Goal: Transaction & Acquisition: Purchase product/service

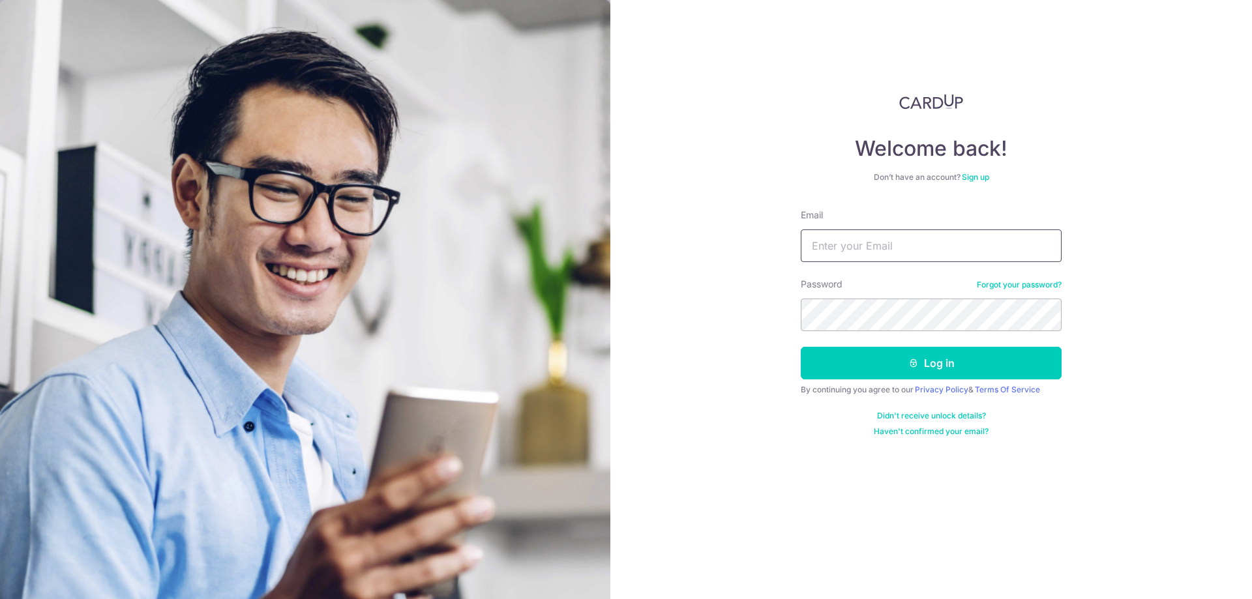
click at [924, 239] on input "Email" at bounding box center [931, 246] width 261 height 33
type input "[EMAIL_ADDRESS][DOMAIN_NAME]"
click at [801, 347] on button "Log in" at bounding box center [931, 363] width 261 height 33
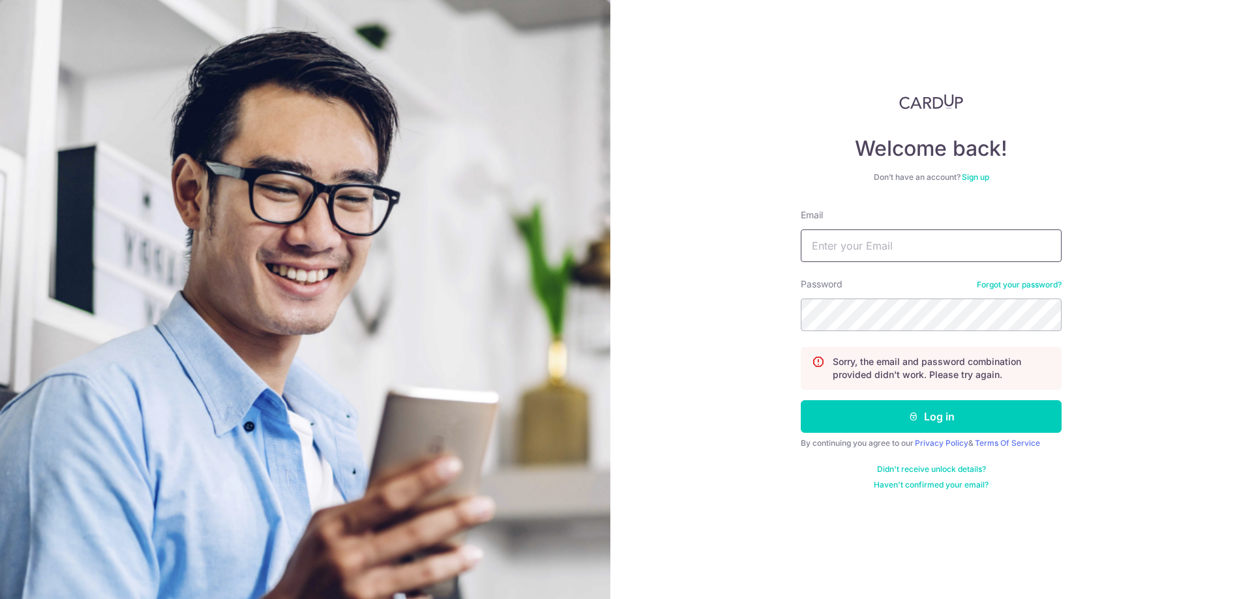
click at [959, 252] on input "Email" at bounding box center [931, 246] width 261 height 33
type input "karinkyorin@gmail.com"
click at [801, 400] on button "Log in" at bounding box center [931, 416] width 261 height 33
click at [909, 255] on input "Email" at bounding box center [931, 246] width 261 height 33
click at [893, 258] on input "Email" at bounding box center [931, 246] width 261 height 33
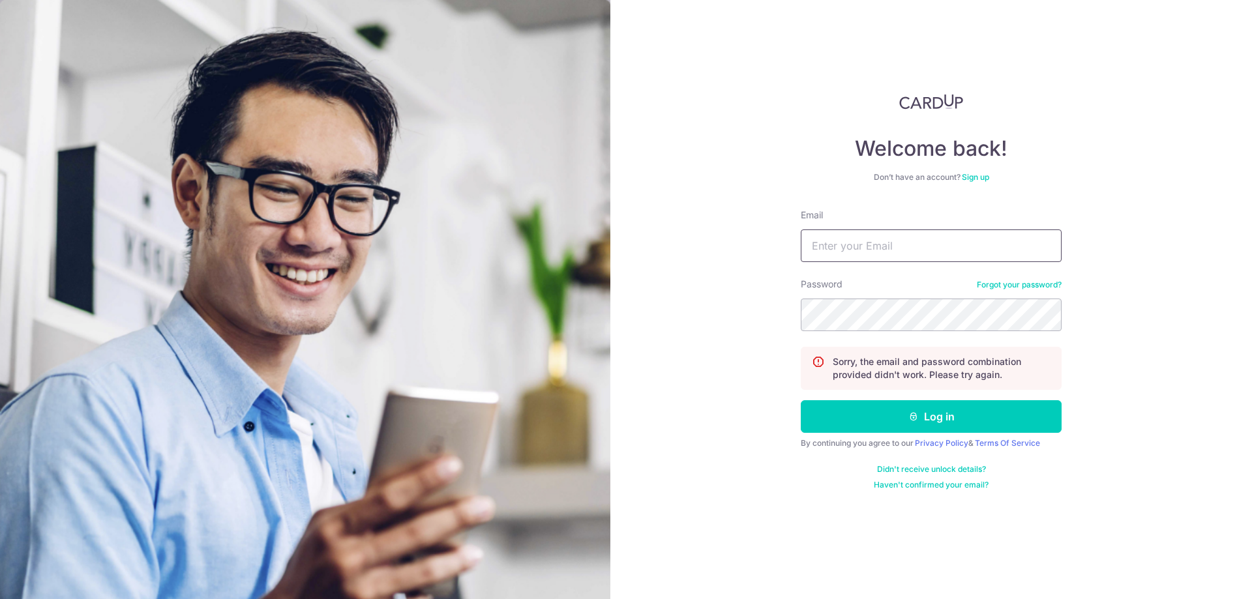
type input "[EMAIL_ADDRESS][DOMAIN_NAME]"
click at [801, 400] on button "Log in" at bounding box center [931, 416] width 261 height 33
click at [891, 262] on input "Email" at bounding box center [931, 246] width 261 height 33
click at [913, 245] on input "Email" at bounding box center [931, 246] width 261 height 33
type input "[EMAIL_ADDRESS][DOMAIN_NAME]"
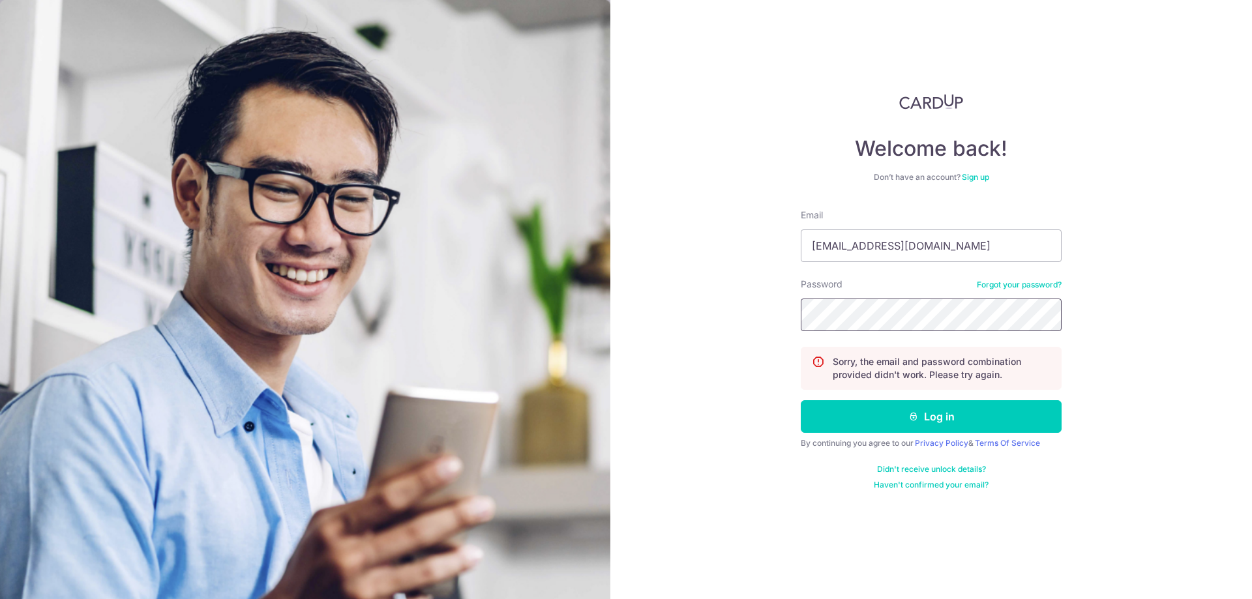
click at [801, 400] on button "Log in" at bounding box center [931, 416] width 261 height 33
click at [1005, 283] on link "Forgot your password?" at bounding box center [1019, 285] width 85 height 10
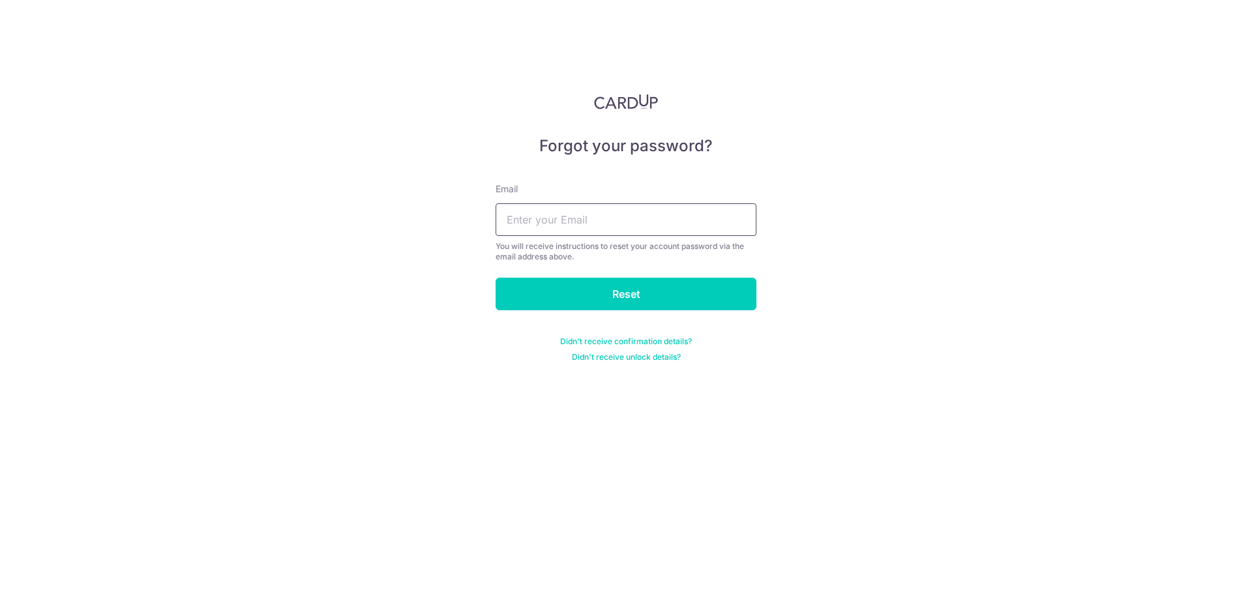
click at [681, 230] on input "text" at bounding box center [626, 219] width 261 height 33
type input "karinkyorin@gmail.com"
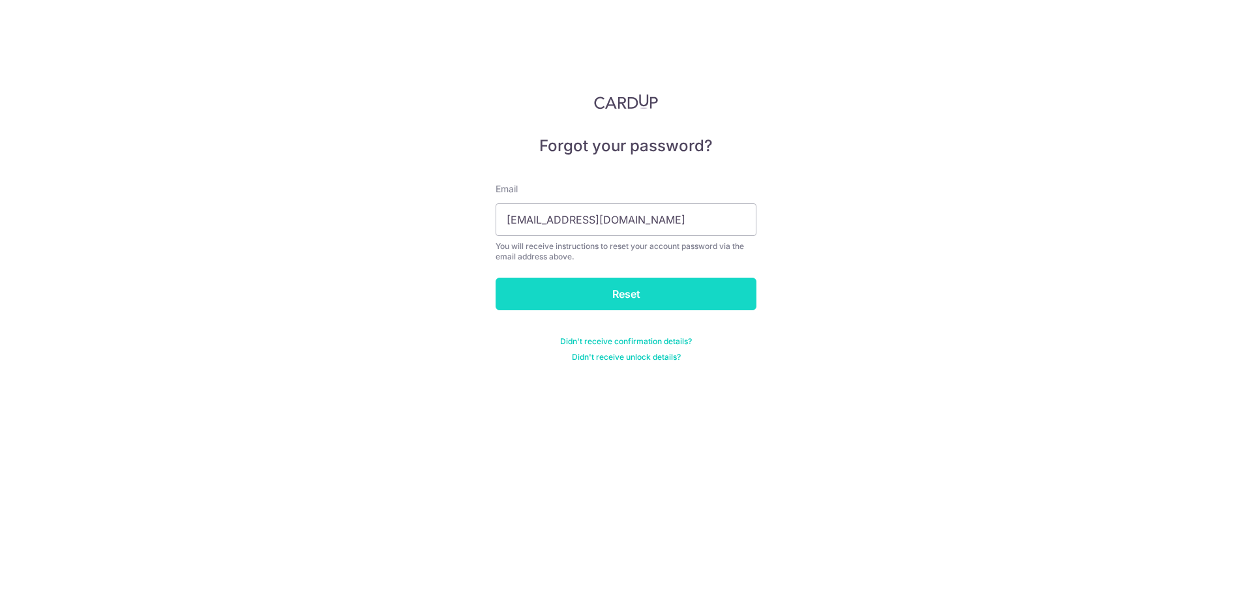
click at [608, 293] on input "Reset" at bounding box center [626, 294] width 261 height 33
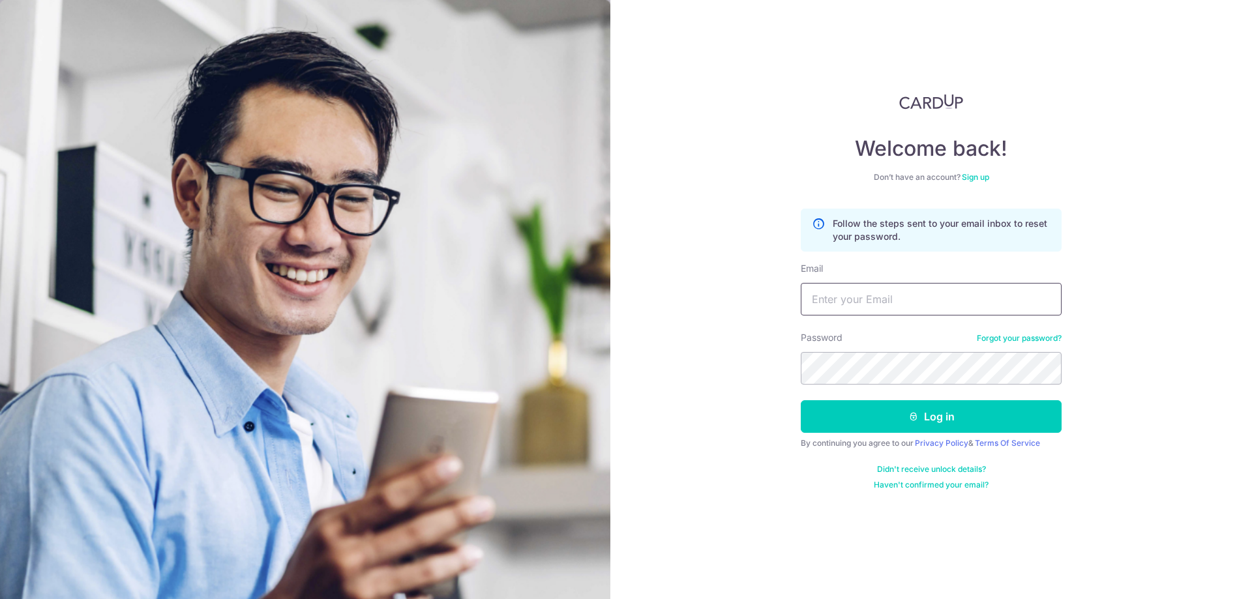
click at [912, 301] on input "Email" at bounding box center [931, 299] width 261 height 33
type input "[EMAIL_ADDRESS][DOMAIN_NAME]"
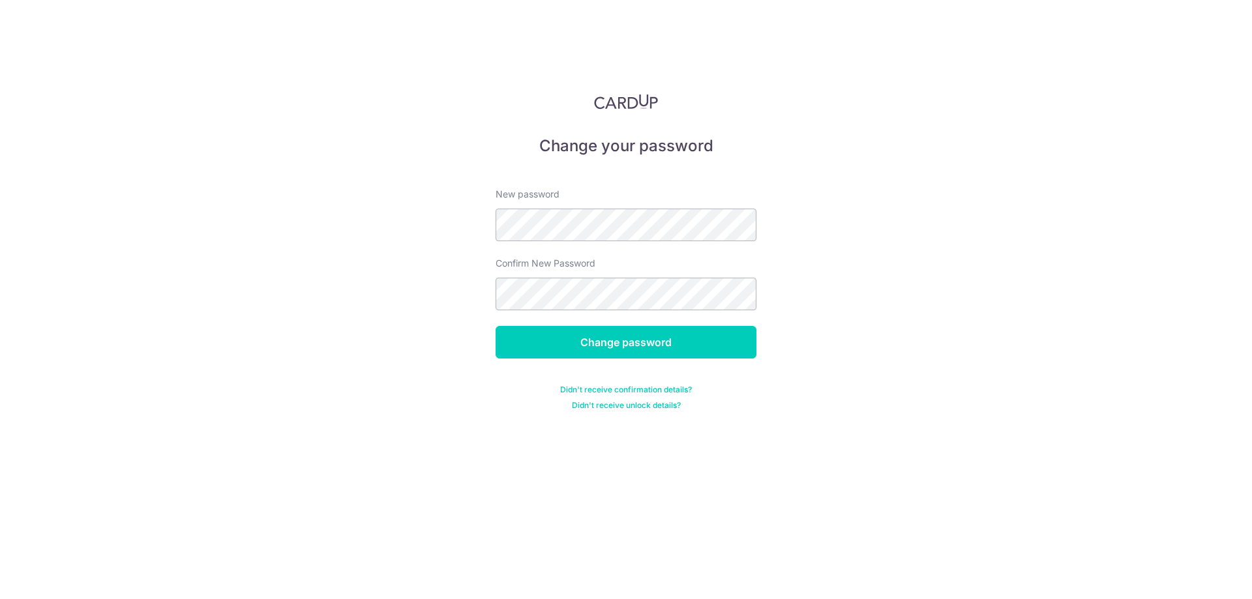
click at [601, 206] on div "New password" at bounding box center [626, 214] width 261 height 53
click at [647, 327] on input "Change password" at bounding box center [626, 342] width 261 height 33
click at [648, 329] on div "Change password" at bounding box center [626, 342] width 277 height 33
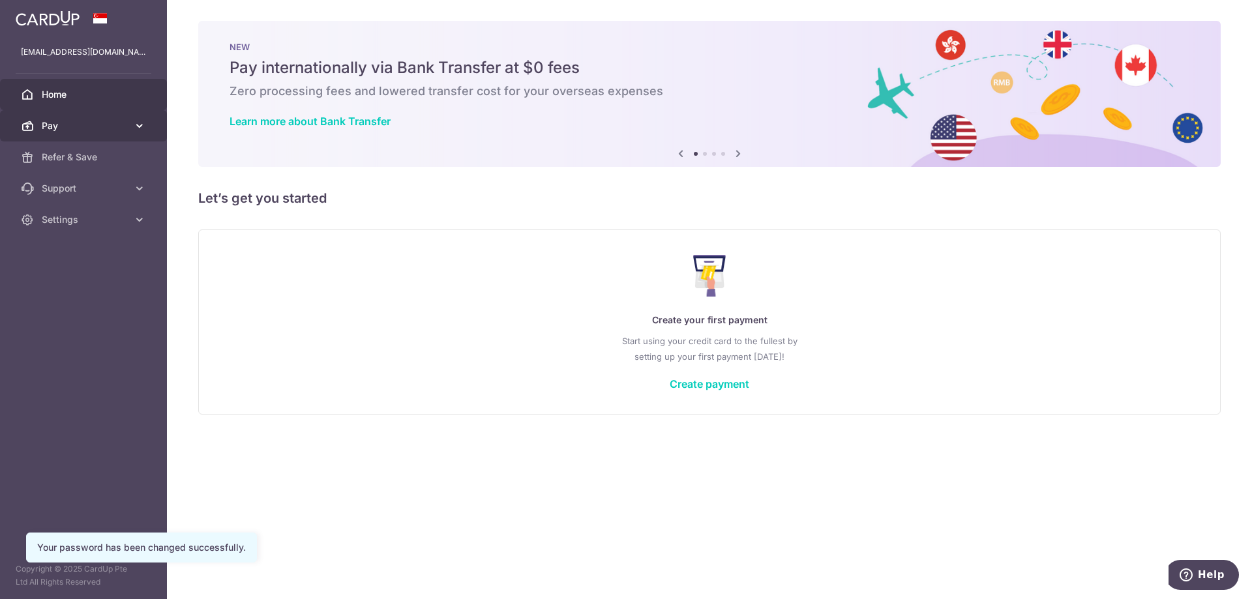
click at [85, 123] on span "Pay" at bounding box center [85, 125] width 86 height 13
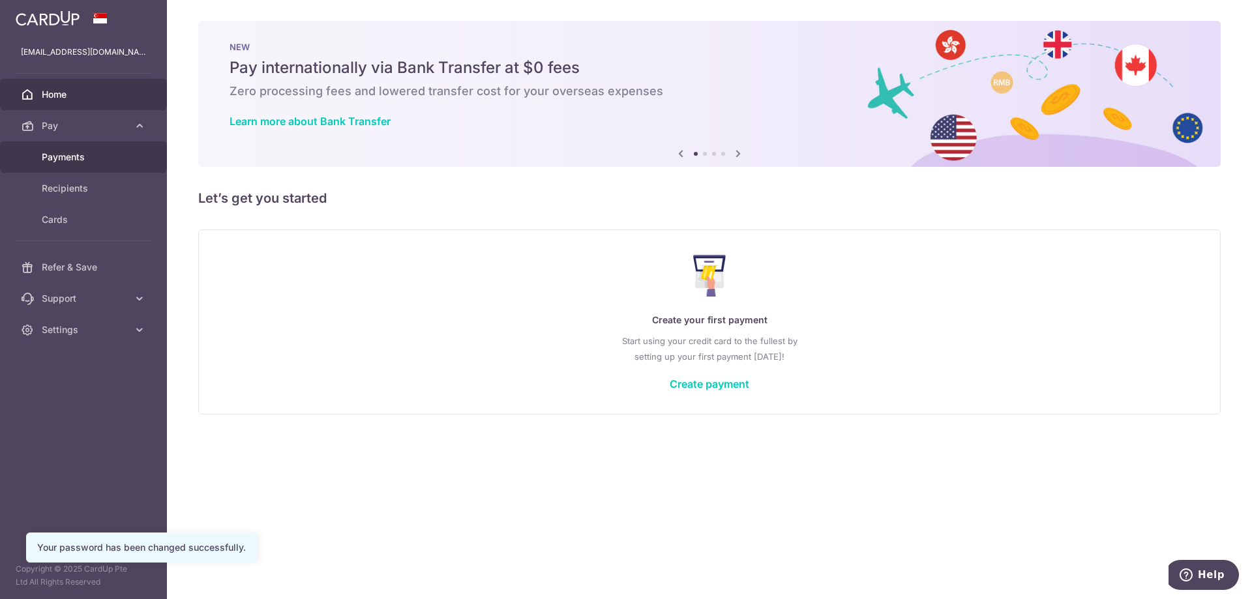
click at [95, 154] on span "Payments" at bounding box center [85, 157] width 86 height 13
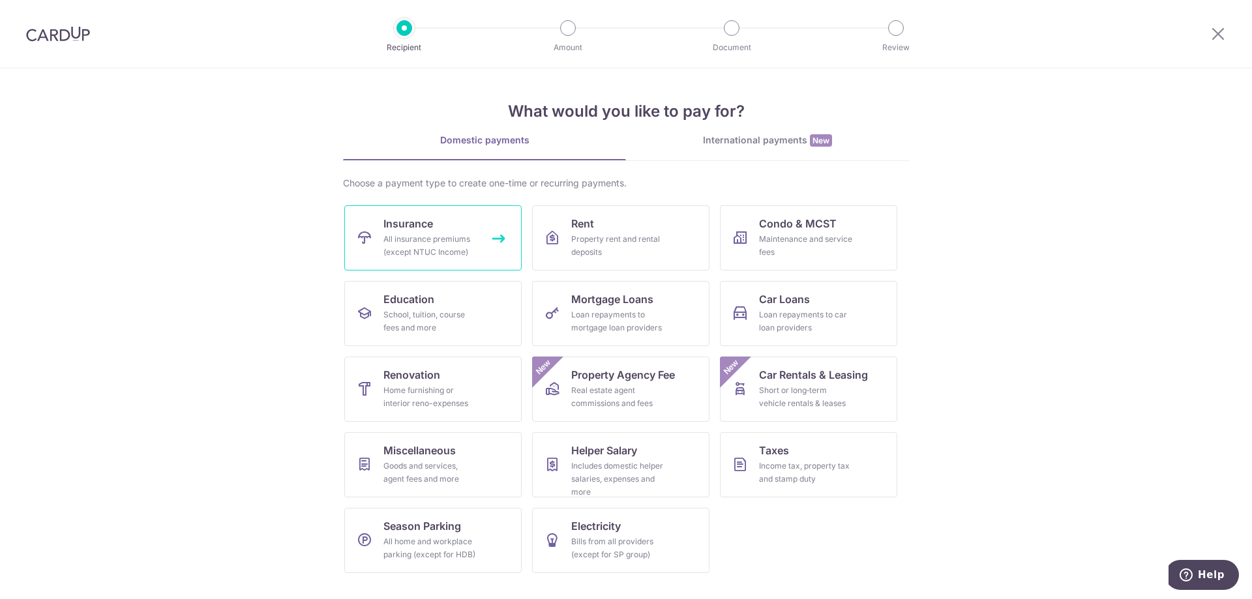
click at [456, 231] on link "Insurance All insurance premiums (except NTUC Income)" at bounding box center [432, 237] width 177 height 65
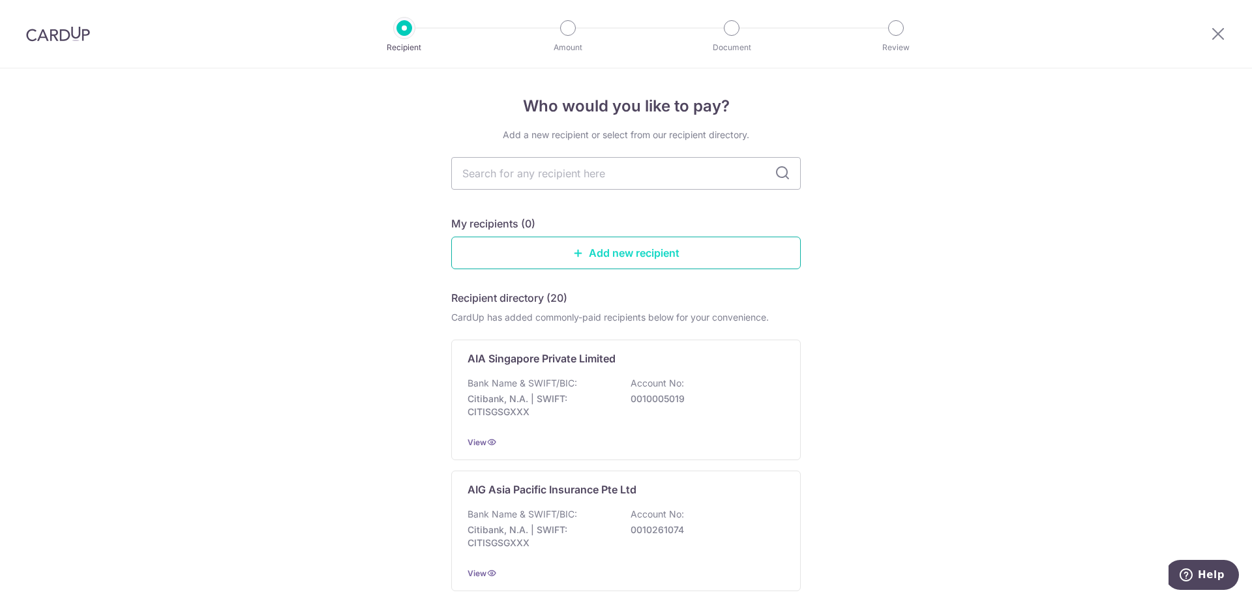
click at [673, 260] on link "Add new recipient" at bounding box center [626, 253] width 350 height 33
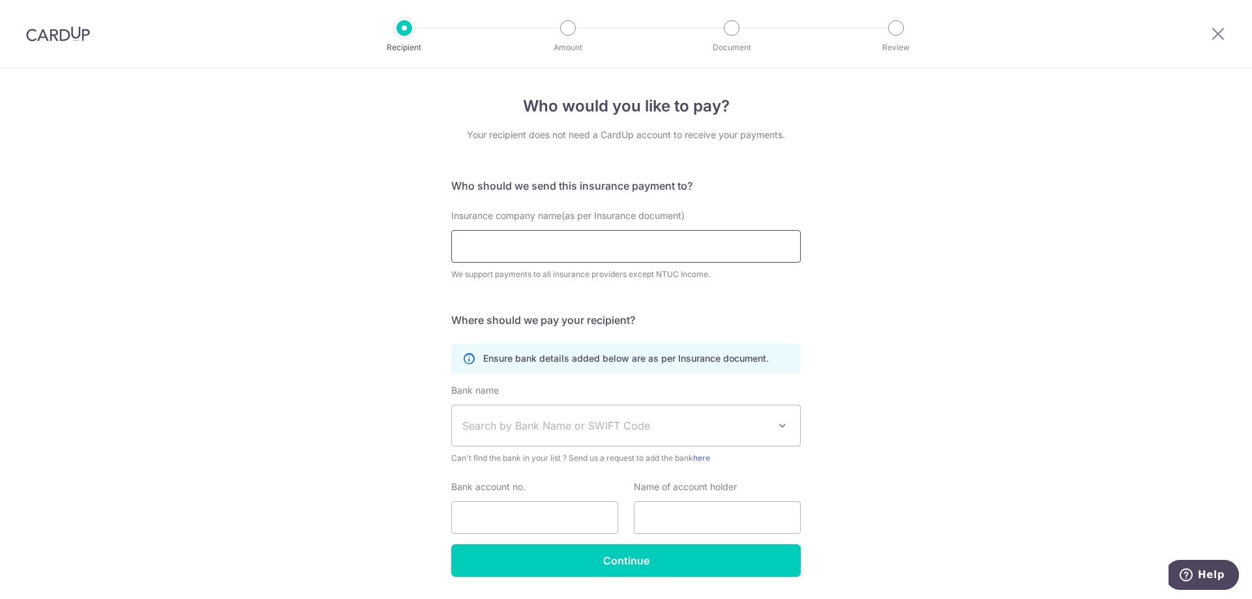
click at [669, 260] on input "Insurance company name(as per Insurance document)" at bounding box center [626, 246] width 350 height 33
type input "A"
type input "Singlife"
click button "Submit Request" at bounding box center [0, 0] width 0 height 0
click at [654, 254] on input "Singlife" at bounding box center [626, 246] width 350 height 33
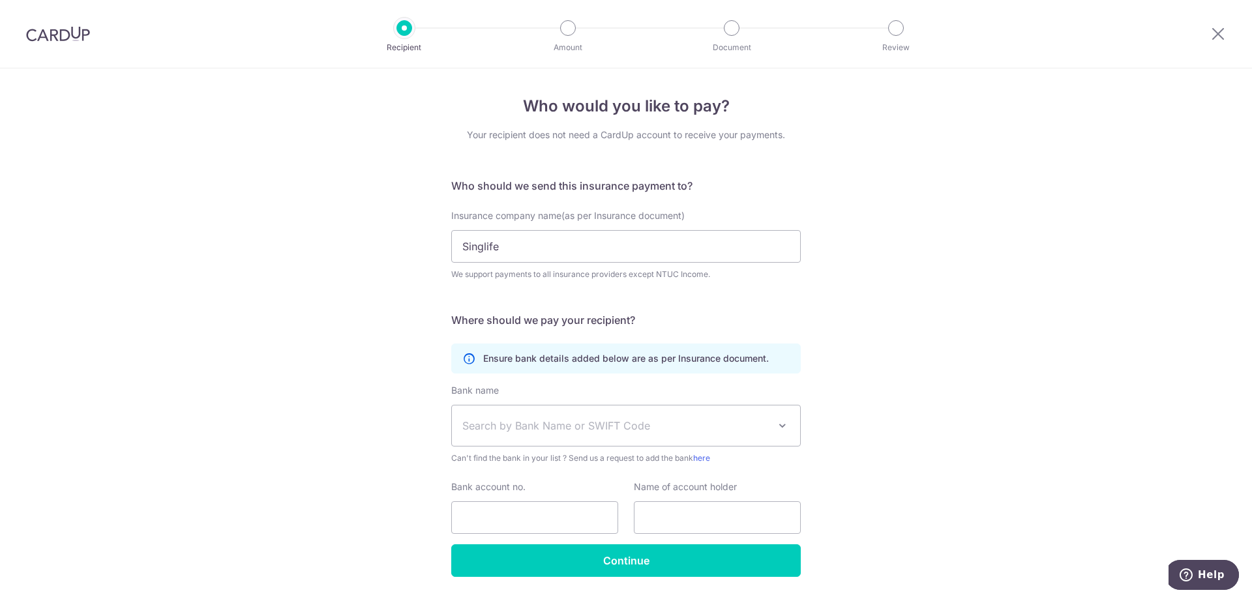
click at [685, 414] on span "Search by Bank Name or SWIFT Code" at bounding box center [626, 426] width 348 height 40
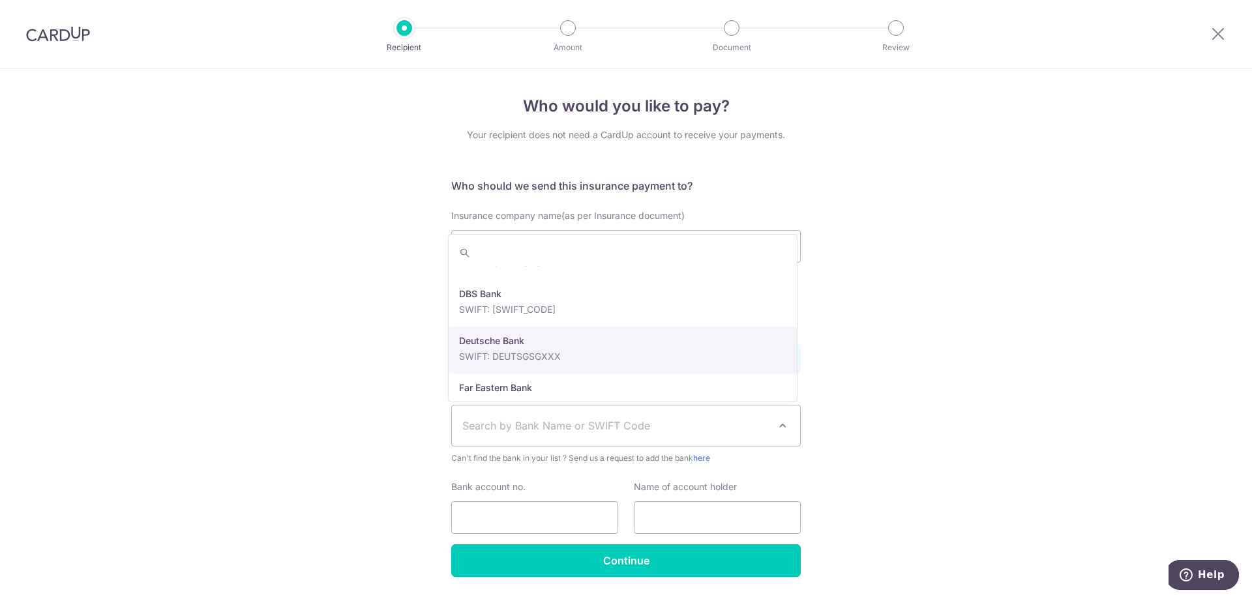
scroll to position [1044, 0]
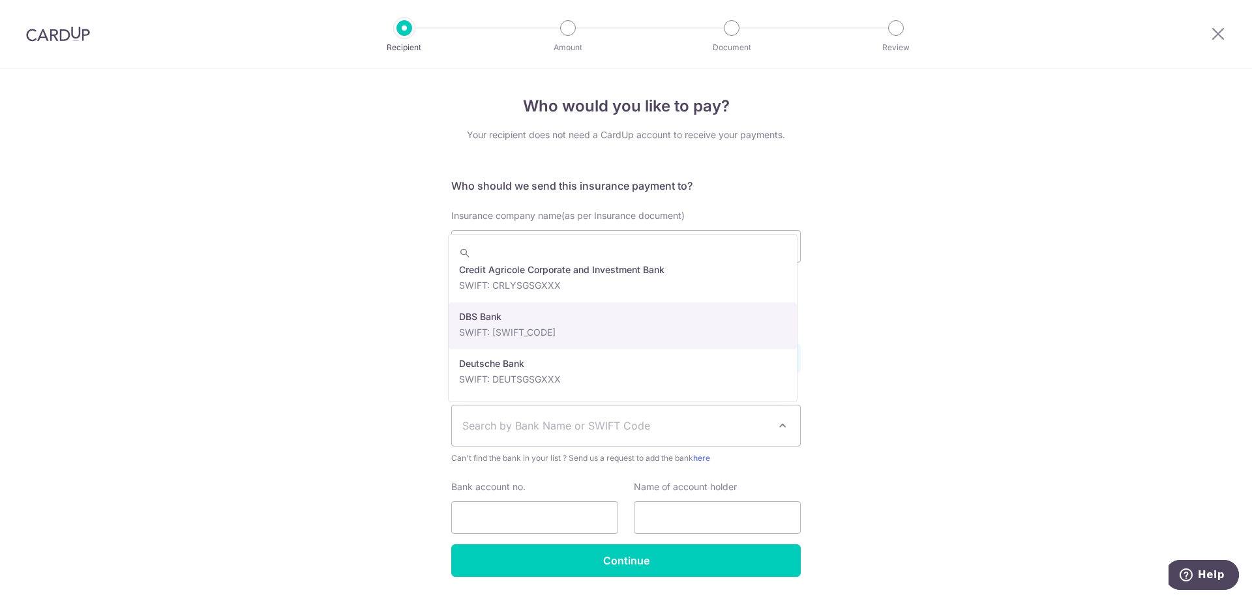
select select "6"
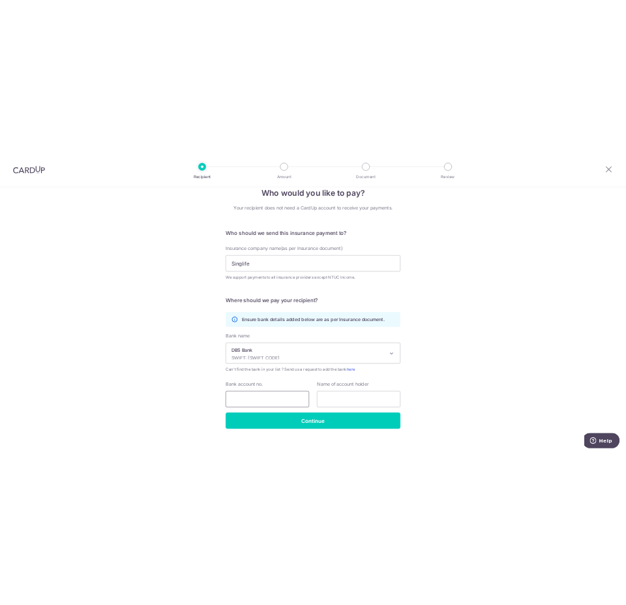
scroll to position [39, 0]
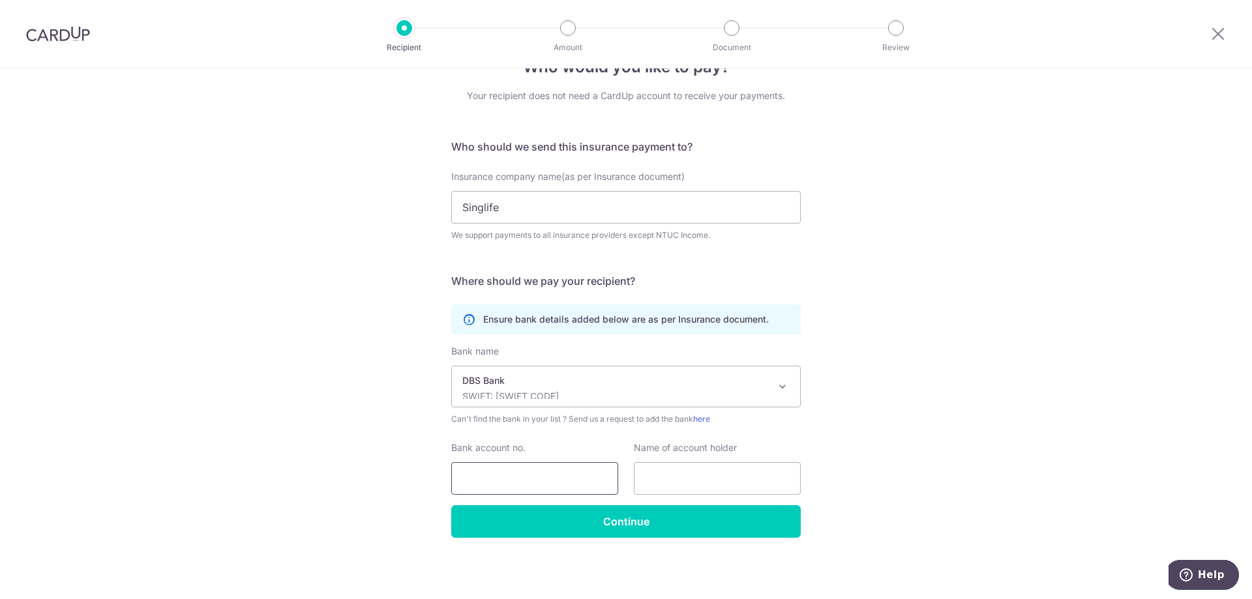
click at [528, 467] on input "Bank account no." at bounding box center [534, 478] width 167 height 33
click at [639, 202] on input "Singlife" at bounding box center [626, 207] width 350 height 33
click at [897, 216] on div "Who would you like to pay? Your recipient does not need a CardUp account to rec…" at bounding box center [626, 314] width 1252 height 570
click at [559, 475] on input "Bank account no." at bounding box center [534, 478] width 167 height 33
drag, startPoint x: 527, startPoint y: 483, endPoint x: 269, endPoint y: 469, distance: 258.0
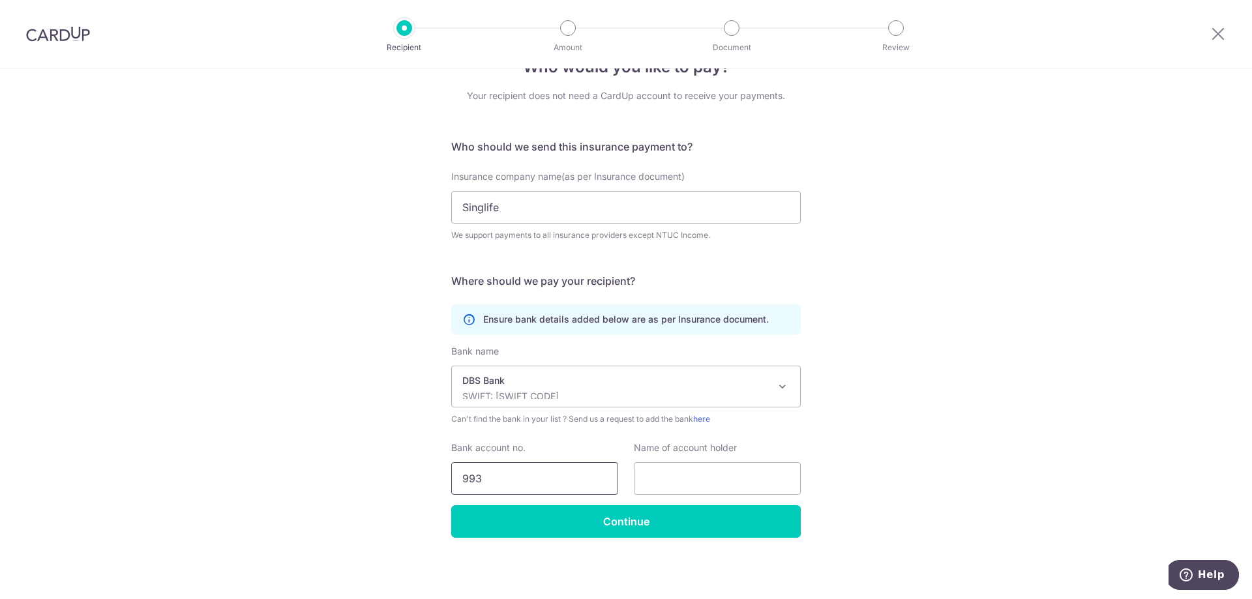
click at [276, 470] on div "Who would you like to pay? Your recipient does not need a CardUp account to rec…" at bounding box center [626, 314] width 1252 height 570
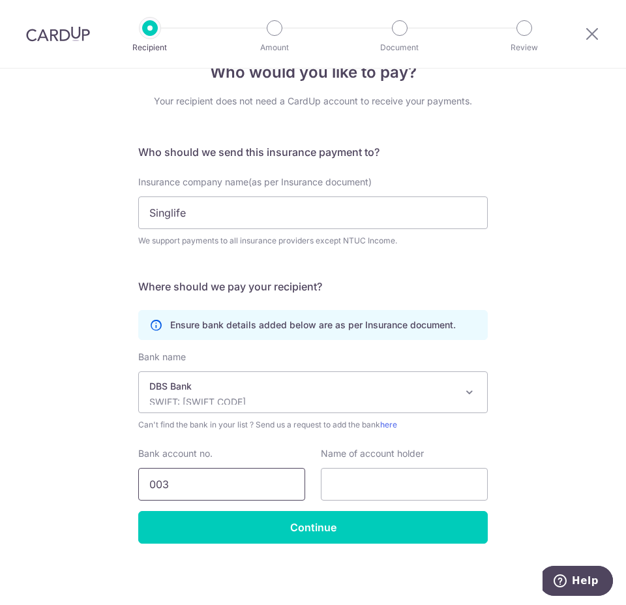
click at [229, 483] on input "003" at bounding box center [221, 484] width 167 height 33
type input "0039588950"
click at [415, 481] on input "text" at bounding box center [404, 484] width 167 height 33
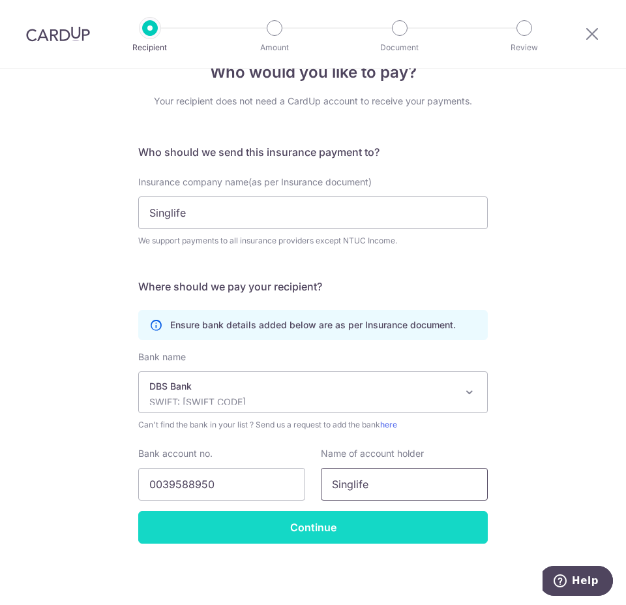
type input "Singlife"
click at [438, 532] on input "Continue" at bounding box center [313, 527] width 350 height 33
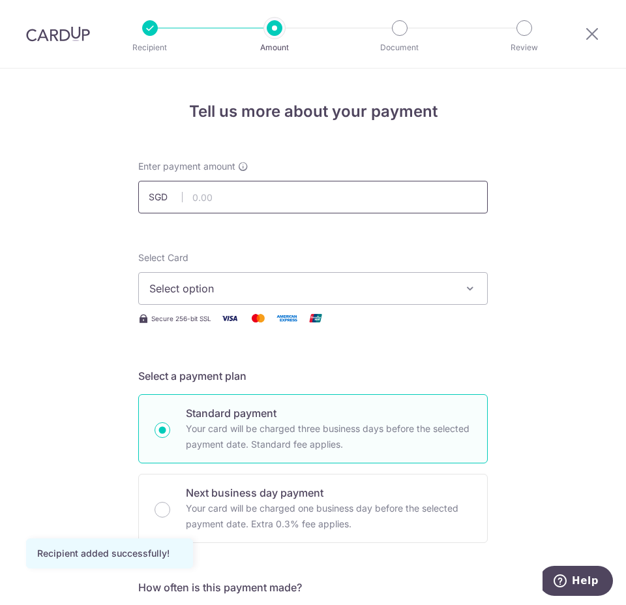
click at [324, 202] on input "text" at bounding box center [313, 197] width 350 height 33
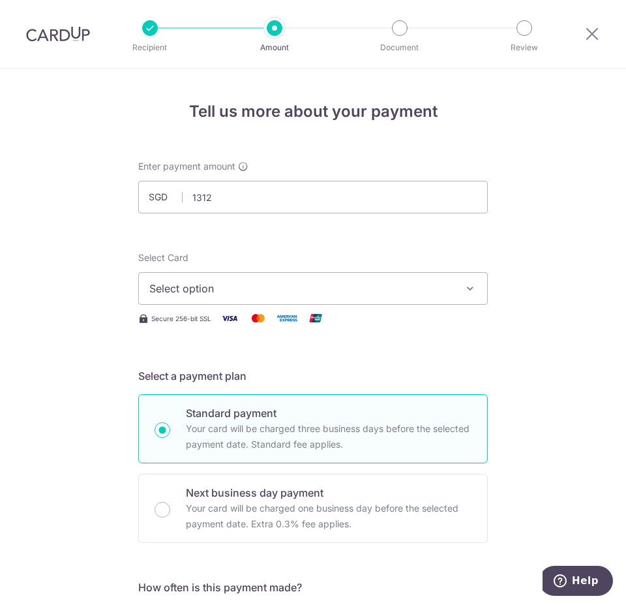
type input "1,312.00"
click at [276, 290] on span "Select option" at bounding box center [301, 288] width 304 height 16
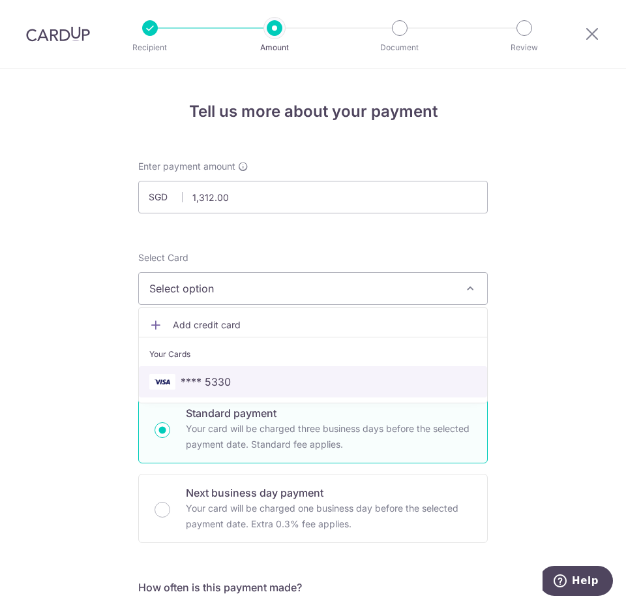
click at [241, 382] on span "**** 5330" at bounding box center [312, 382] width 327 height 16
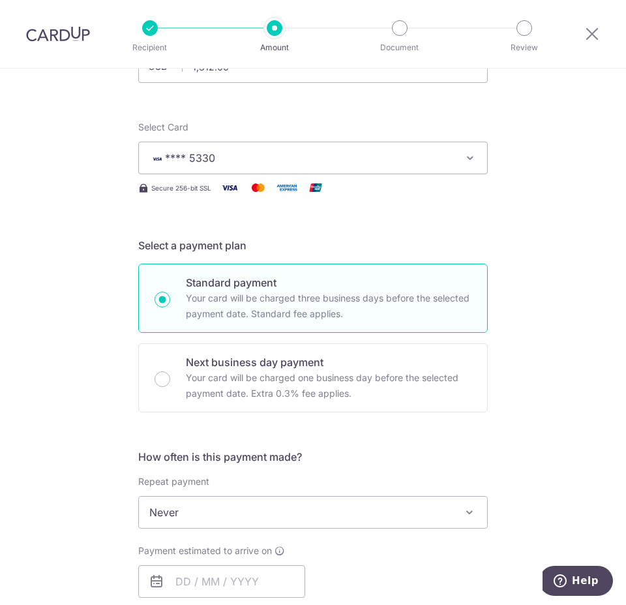
scroll to position [391, 0]
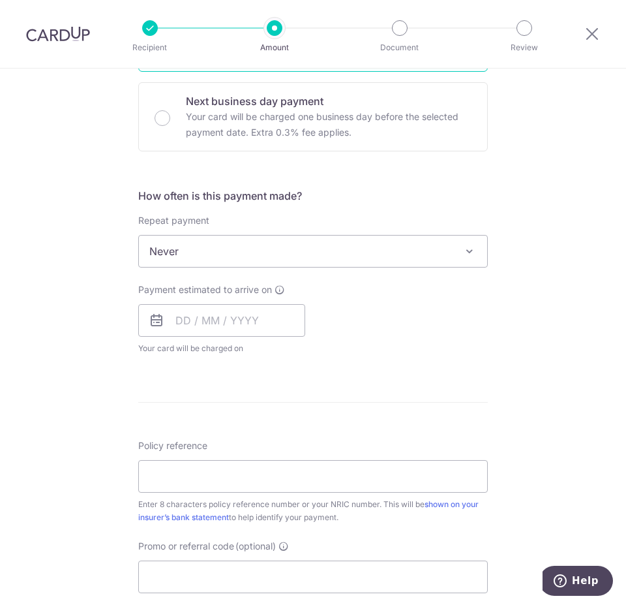
click at [303, 264] on span "Never" at bounding box center [313, 250] width 348 height 31
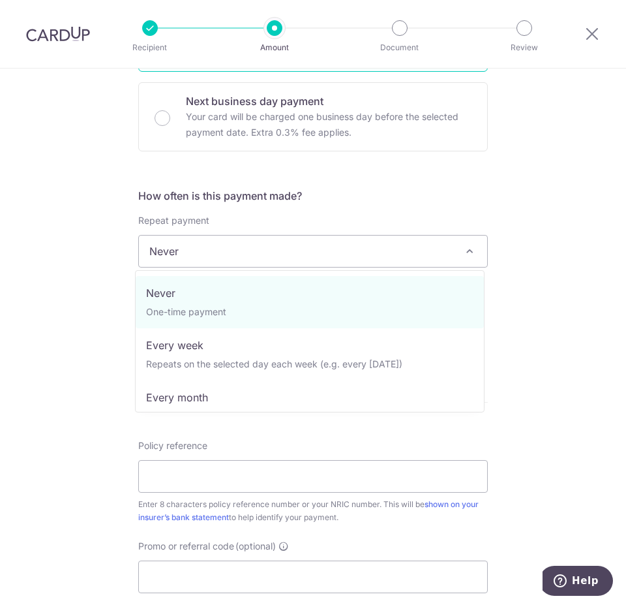
click at [312, 265] on span "Never" at bounding box center [313, 250] width 348 height 31
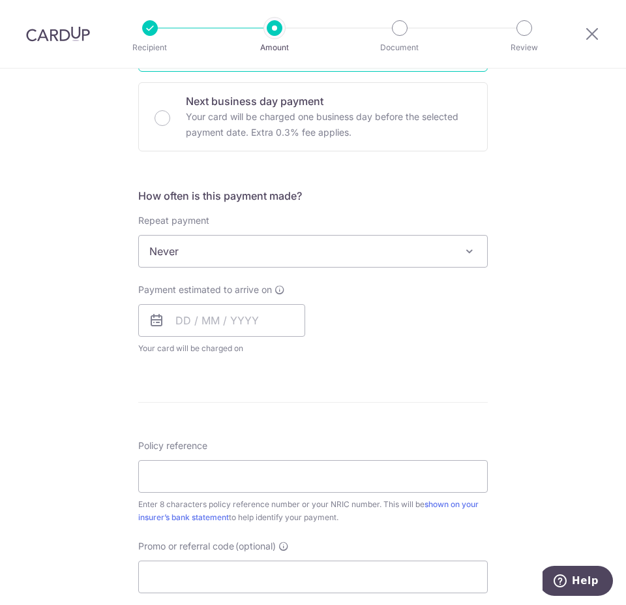
click at [317, 254] on span "Never" at bounding box center [313, 250] width 348 height 31
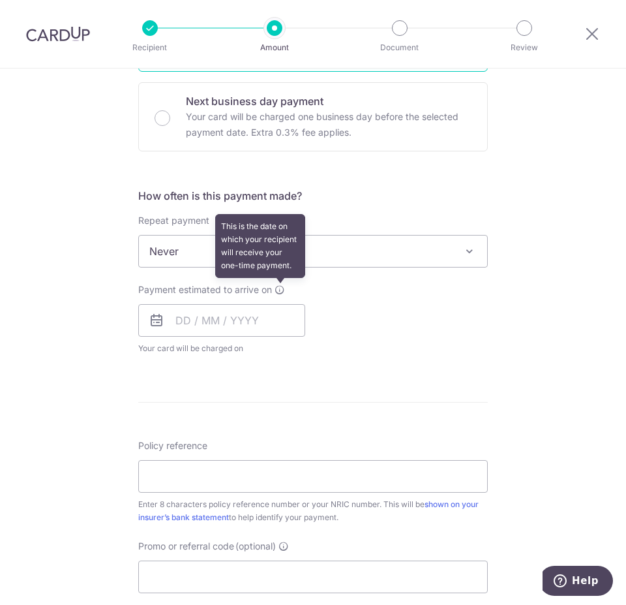
click at [285, 267] on span "Never" at bounding box center [313, 251] width 350 height 33
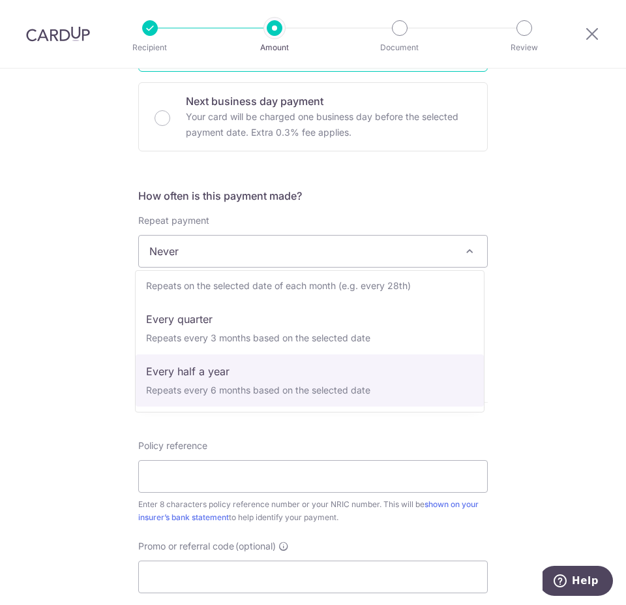
scroll to position [183, 0]
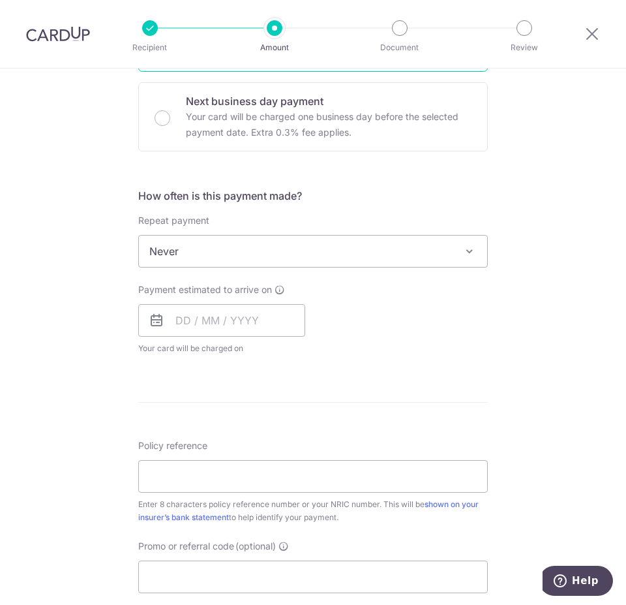
click at [549, 336] on div "Tell us more about your payment Enter payment amount SGD 1,312.00 1312.00 Recip…" at bounding box center [313, 270] width 626 height 1186
click at [203, 316] on input "text" at bounding box center [221, 320] width 167 height 33
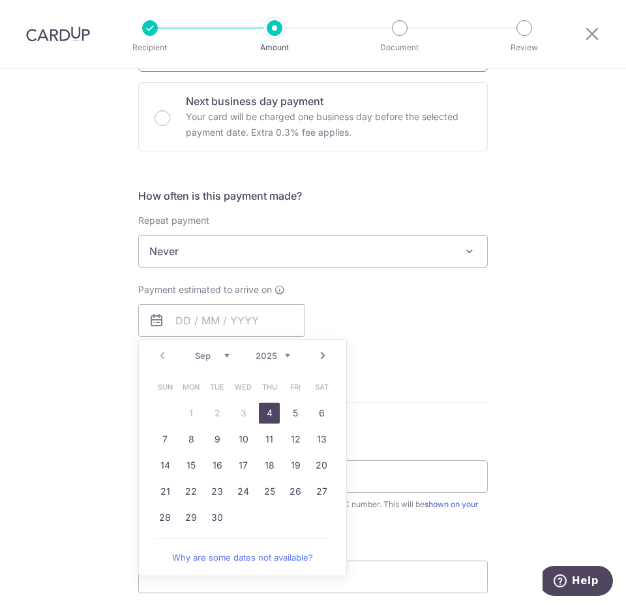
click at [267, 412] on link "4" at bounding box center [269, 412] width 21 height 21
type input "[DATE]"
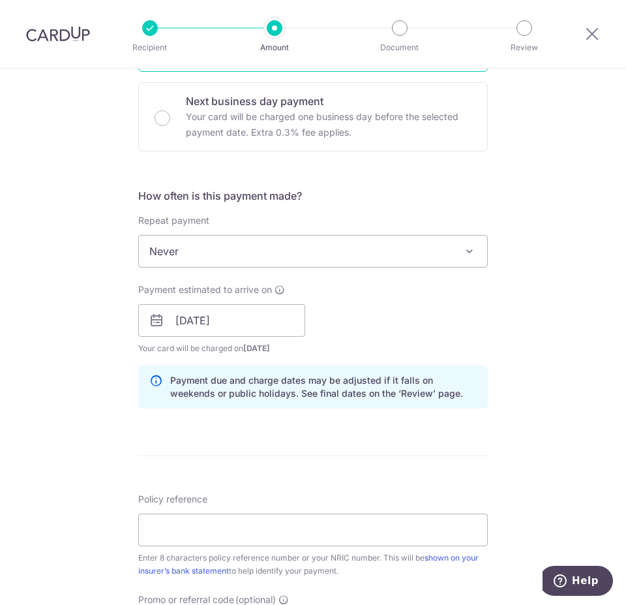
scroll to position [652, 0]
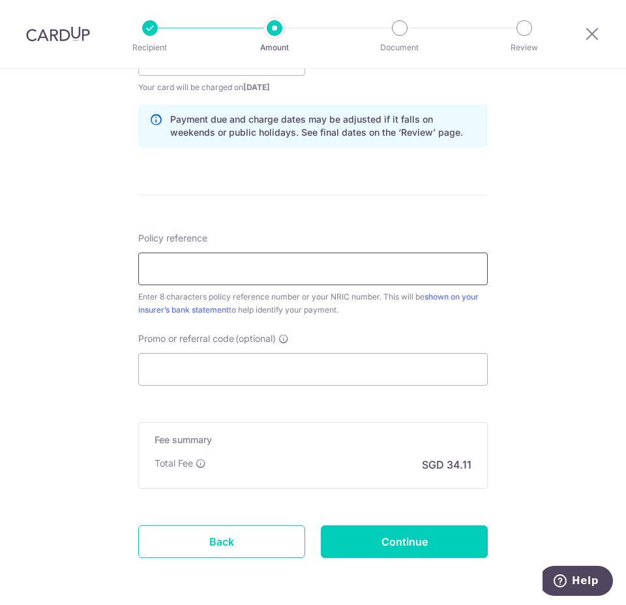
click at [335, 272] on input "Policy reference" at bounding box center [313, 268] width 350 height 33
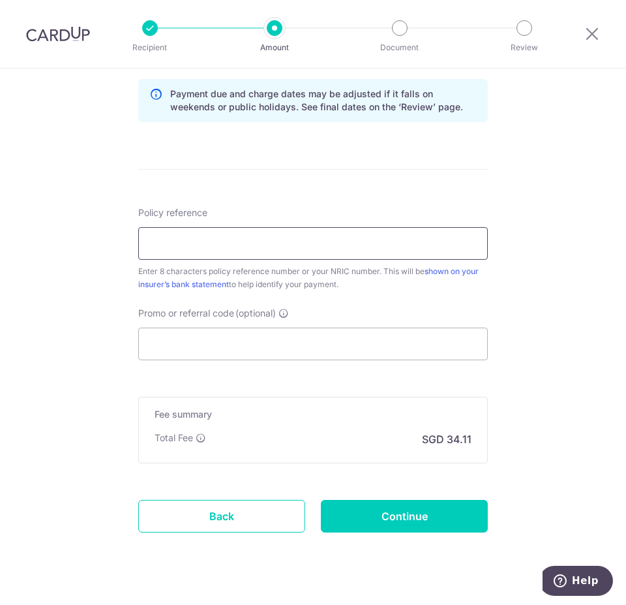
scroll to position [703, 0]
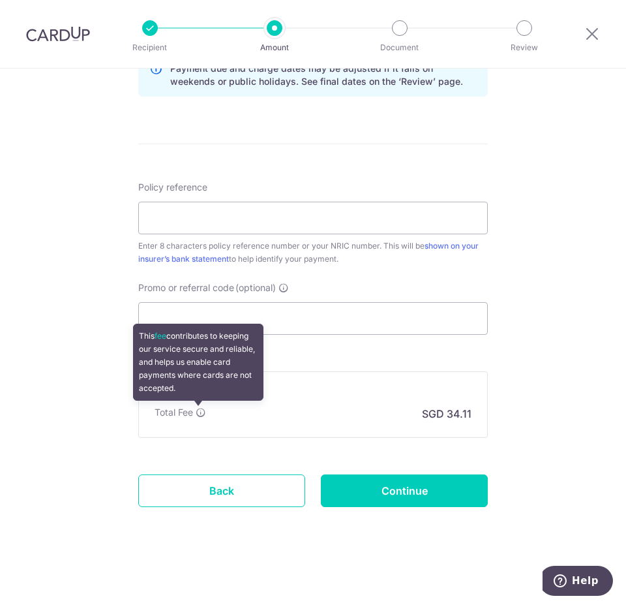
click at [199, 414] on icon at bounding box center [201, 412] width 10 height 10
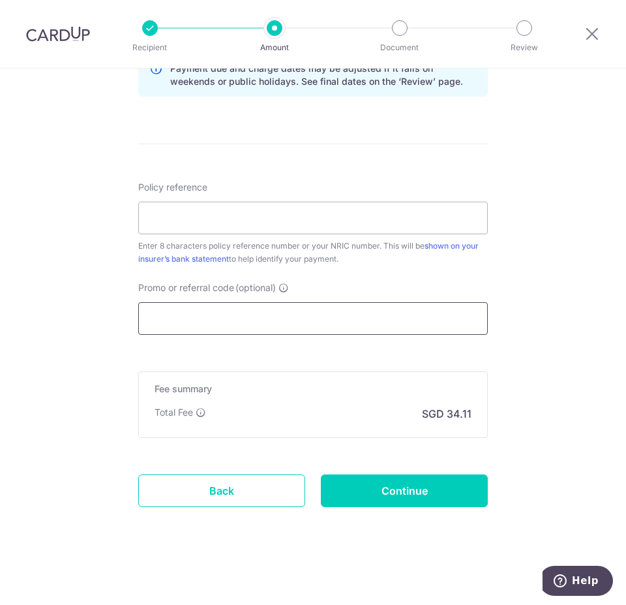
click at [399, 333] on input "Promo or referral code (optional)" at bounding box center [313, 318] width 350 height 33
click at [372, 217] on input "Policy reference" at bounding box center [313, 218] width 350 height 33
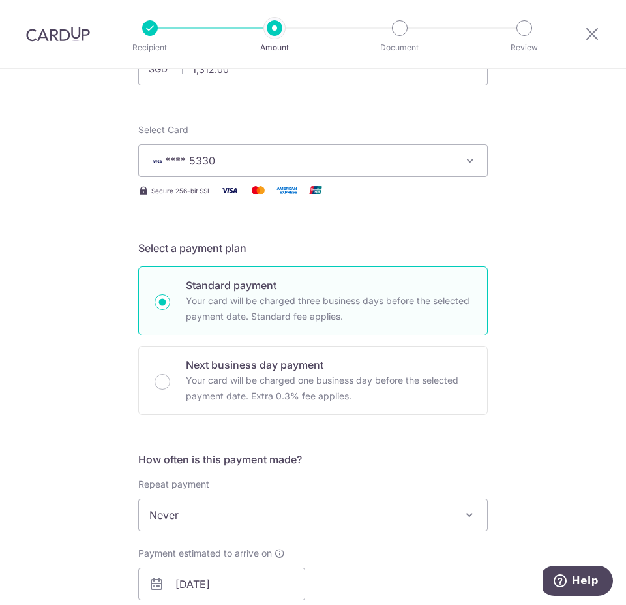
scroll to position [0, 0]
